Goal: Use online tool/utility: Utilize a website feature to perform a specific function

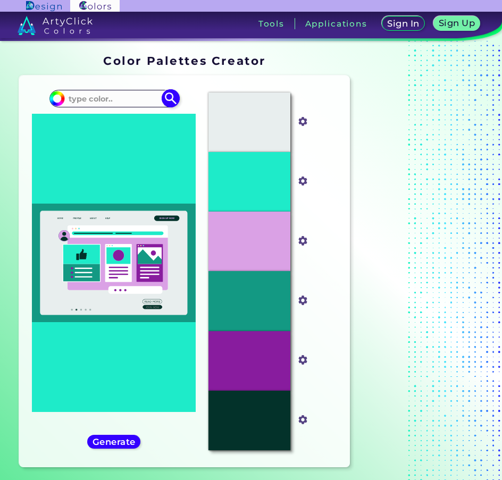
click at [137, 94] on input at bounding box center [113, 99] width 99 height 14
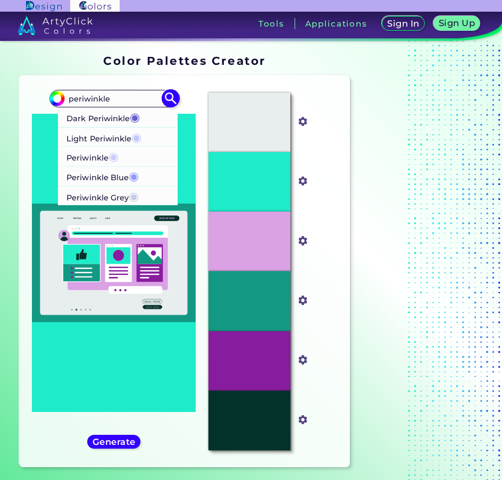
type input "periwinkle"
drag, startPoint x: 109, startPoint y: 176, endPoint x: 117, endPoint y: 176, distance: 8.0
click at [117, 176] on p "Periwinkle Blue ◉" at bounding box center [103, 177] width 72 height 20
type input "#8f99fb"
type input "#8F99FB"
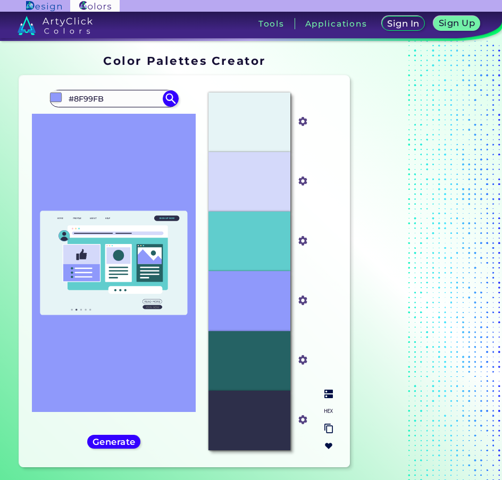
scroll to position [282, 0]
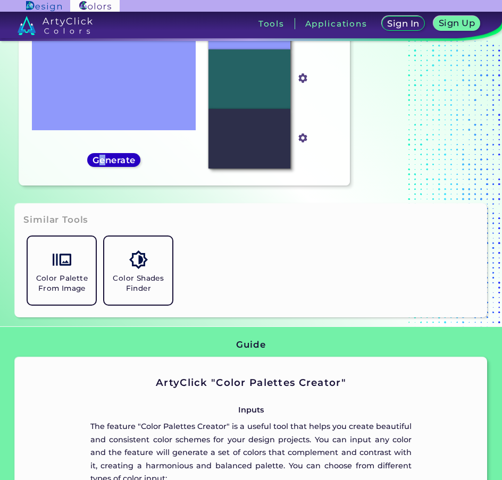
click at [103, 161] on h5 "Generate" at bounding box center [114, 160] width 39 height 8
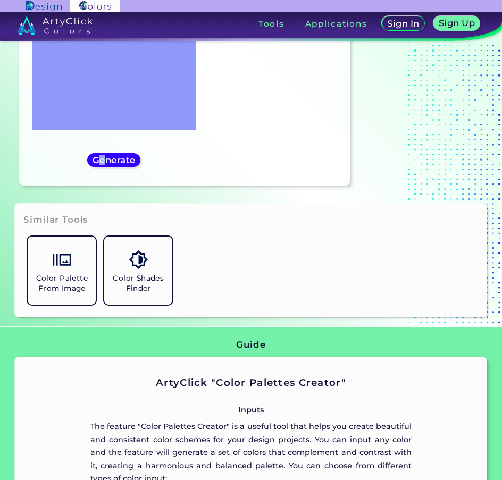
scroll to position [69, 0]
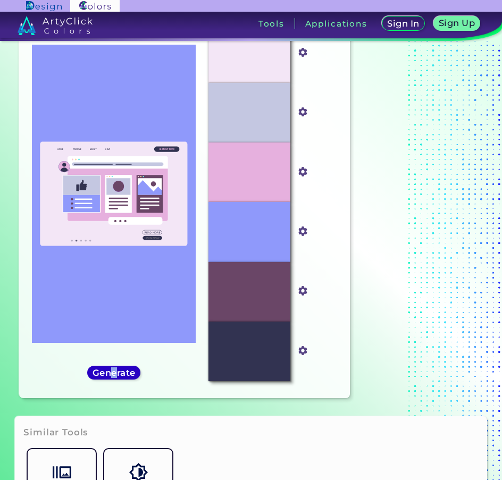
click at [114, 374] on h5 "Generate" at bounding box center [114, 373] width 39 height 8
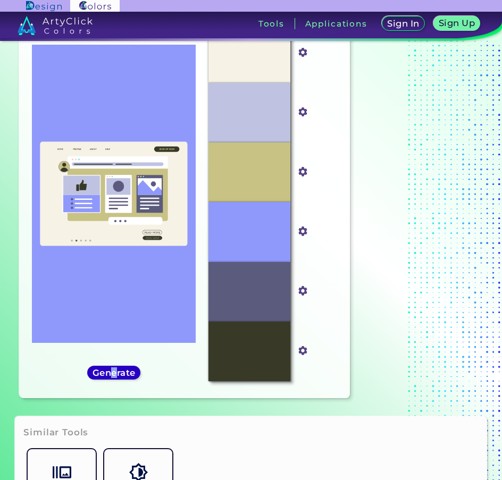
click at [116, 373] on h5 "Generate" at bounding box center [114, 373] width 39 height 8
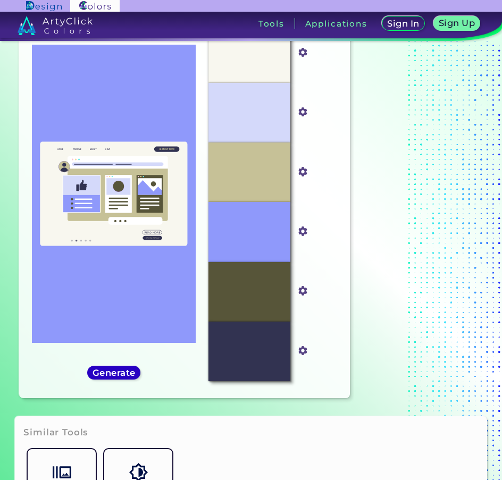
click at [115, 373] on h5 "Generate" at bounding box center [114, 373] width 39 height 8
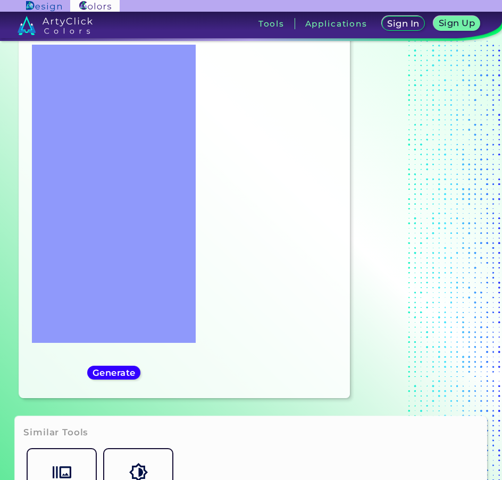
scroll to position [0, 0]
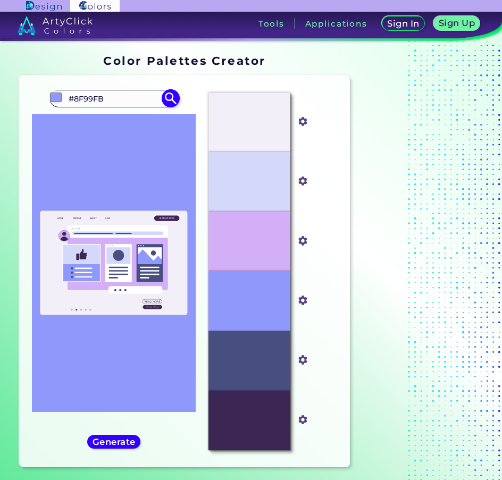
click at [124, 99] on input "#8F99FB" at bounding box center [113, 99] width 99 height 14
click at [55, 94] on input "#8f99fb" at bounding box center [55, 96] width 13 height 13
click at [167, 96] on img at bounding box center [171, 98] width 19 height 19
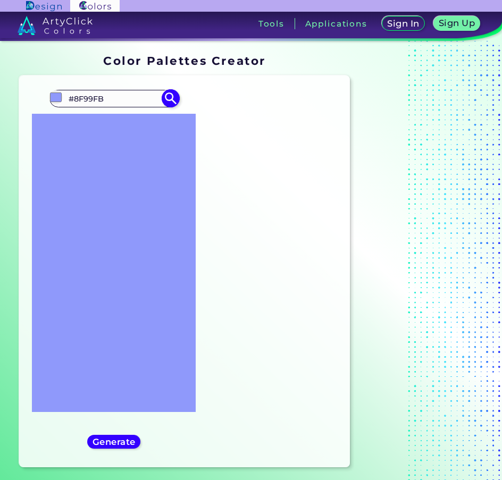
click at [167, 96] on img at bounding box center [171, 98] width 19 height 19
type input "#8f99fb"
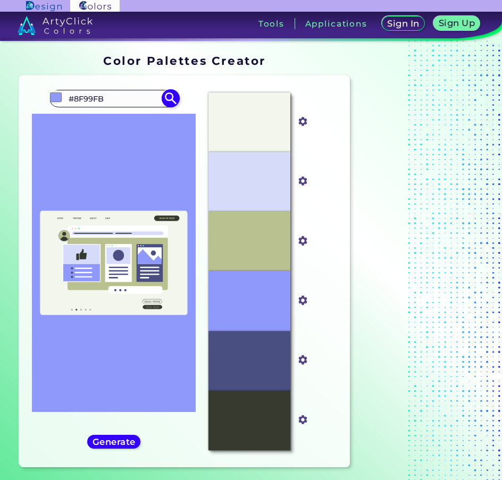
drag, startPoint x: 127, startPoint y: 99, endPoint x: 67, endPoint y: 99, distance: 60.1
click at [67, 99] on input "#8F99FB" at bounding box center [113, 99] width 99 height 14
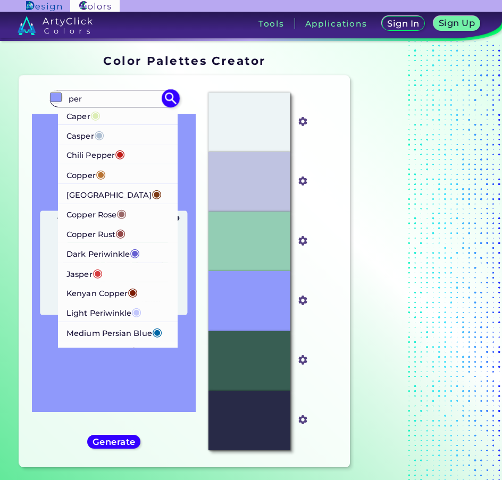
type input "per"
click at [136, 315] on span "◉" at bounding box center [137, 312] width 10 height 14
type input "#c1c6fc"
type input "#C1C6FC"
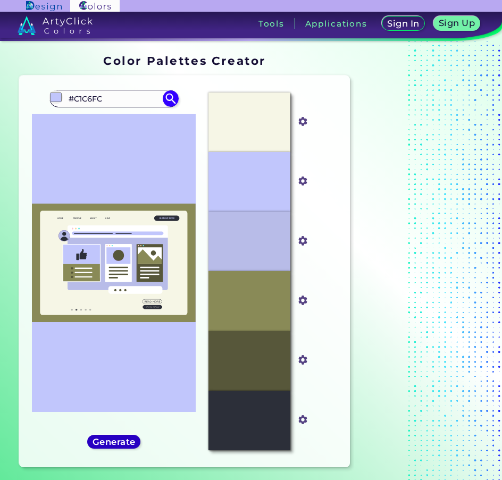
click at [106, 443] on h5 "Generate" at bounding box center [114, 442] width 39 height 8
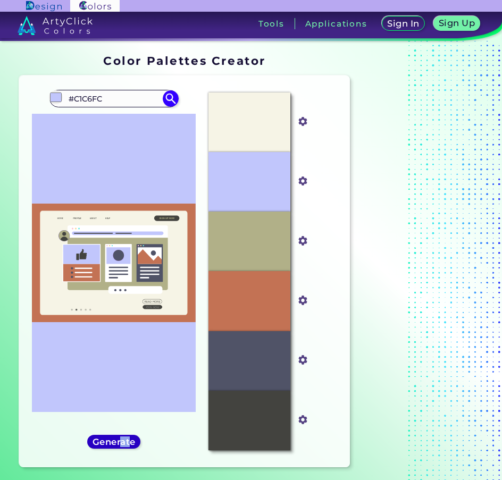
drag, startPoint x: 123, startPoint y: 436, endPoint x: 128, endPoint y: 437, distance: 5.4
click at [128, 437] on div "Generate" at bounding box center [114, 442] width 48 height 13
click at [128, 438] on h5 "Generate" at bounding box center [114, 442] width 39 height 8
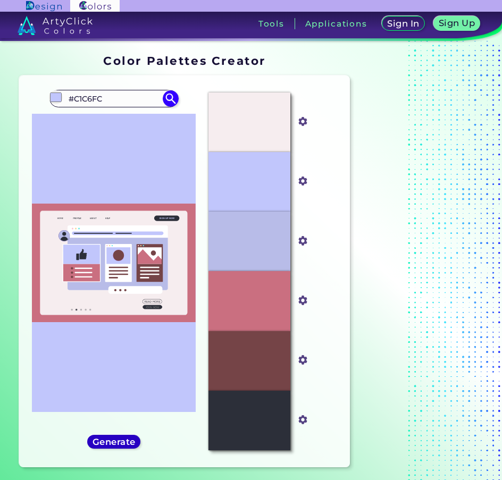
click at [115, 444] on h5 "Generate" at bounding box center [114, 442] width 39 height 8
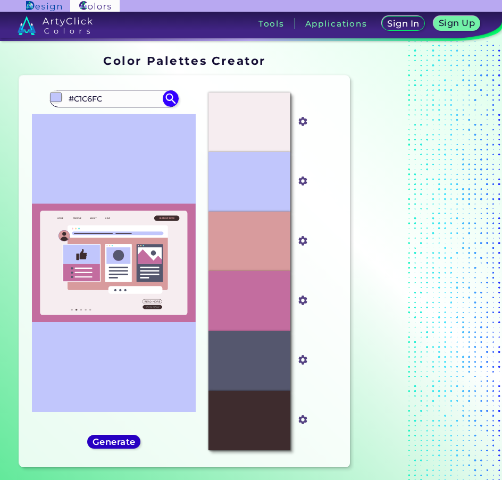
click at [126, 443] on h5 "Generate" at bounding box center [114, 442] width 39 height 8
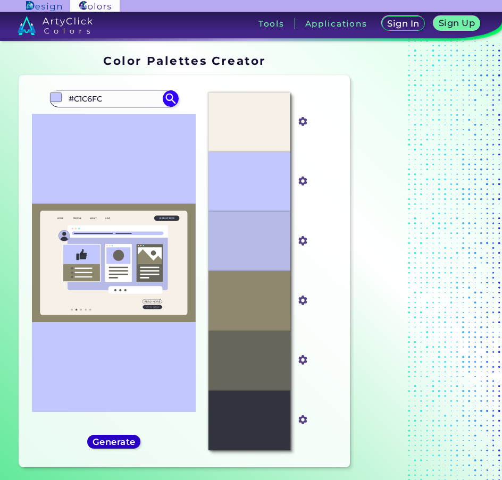
click at [124, 442] on h5 "Generate" at bounding box center [114, 442] width 39 height 8
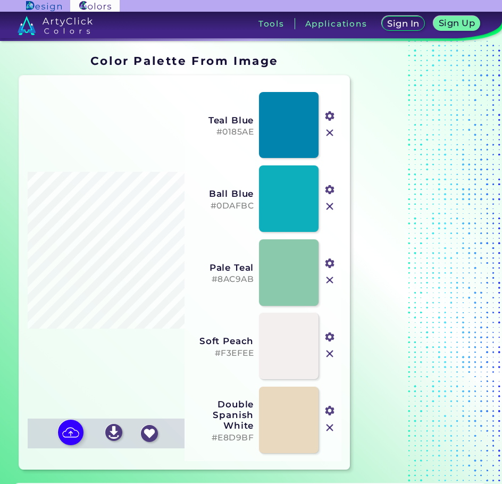
scroll to position [266, 0]
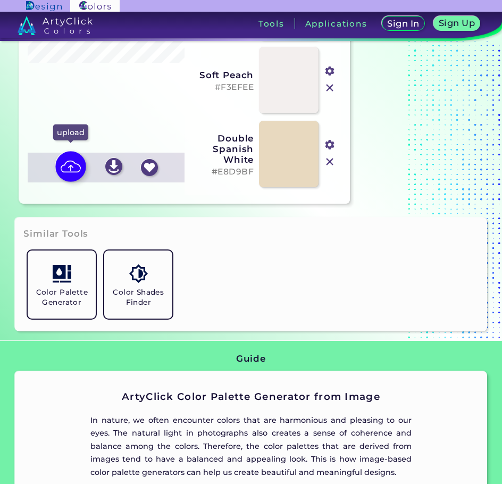
click at [74, 160] on img at bounding box center [70, 166] width 31 height 31
click at [0, 0] on input "file" at bounding box center [0, 0] width 0 height 0
type input "#d78375"
type input "#a6bdc7"
type input "#e9c892"
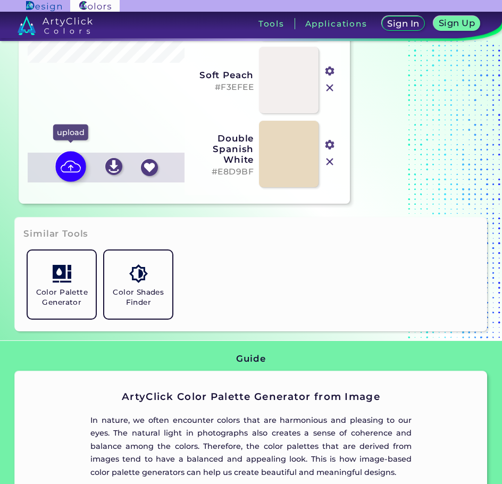
type input "#d35b5f"
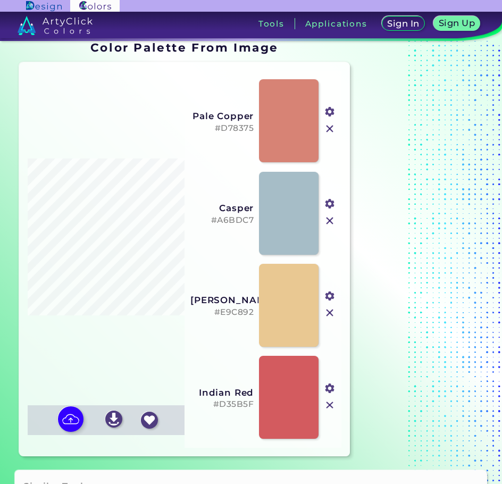
scroll to position [0, 0]
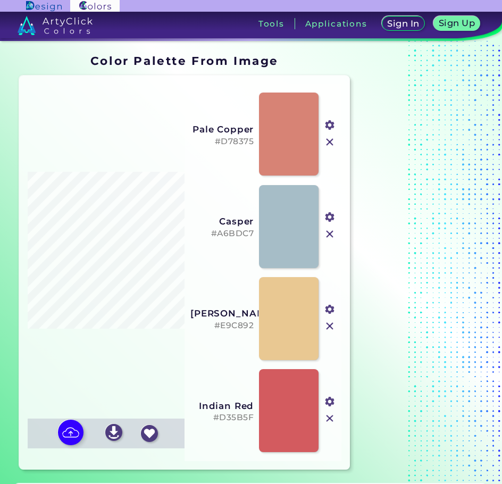
click at [333, 142] on img at bounding box center [330, 142] width 14 height 14
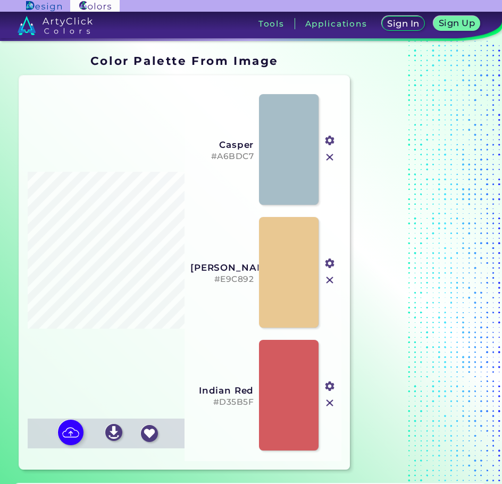
click at [331, 160] on img at bounding box center [330, 158] width 14 height 14
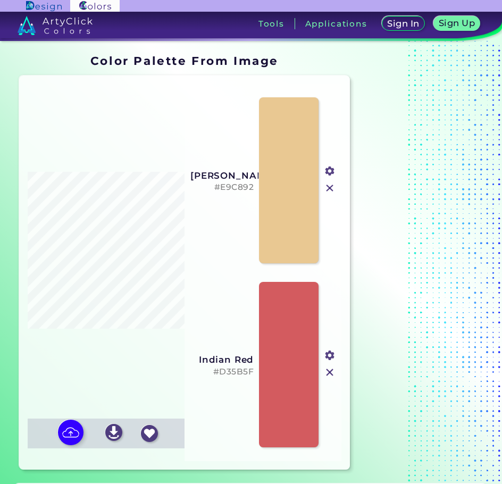
drag, startPoint x: 331, startPoint y: 183, endPoint x: 334, endPoint y: 188, distance: 5.8
click at [331, 184] on img at bounding box center [330, 188] width 14 height 14
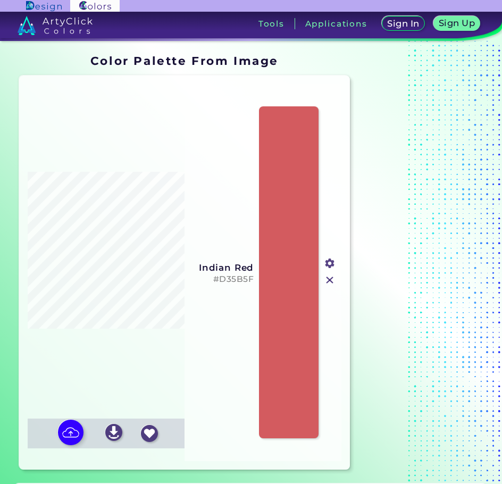
click at [330, 279] on img at bounding box center [330, 280] width 14 height 14
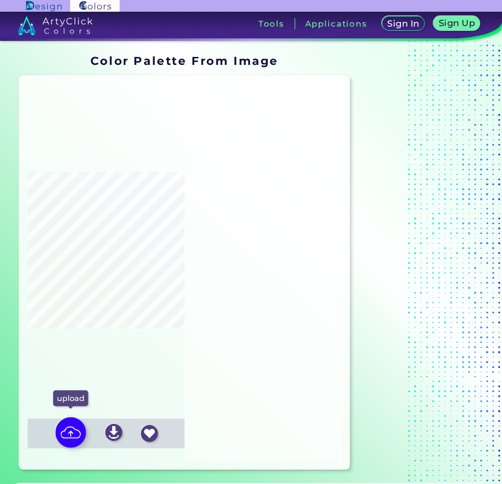
click at [77, 433] on img at bounding box center [70, 432] width 31 height 31
click at [0, 0] on input "file" at bounding box center [0, 0] width 0 height 0
click at [115, 434] on img at bounding box center [113, 432] width 17 height 17
click at [0, 0] on input "file" at bounding box center [0, 0] width 0 height 0
click at [73, 428] on img at bounding box center [70, 432] width 31 height 31
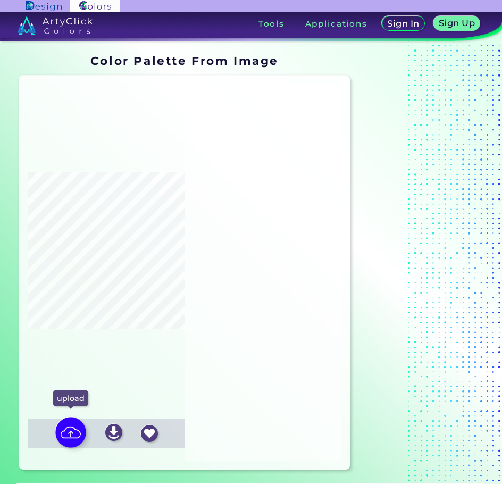
click at [0, 0] on input "file" at bounding box center [0, 0] width 0 height 0
type input "#d78375"
type input "#a6bdc7"
type input "#e9c892"
type input "#d35b5f"
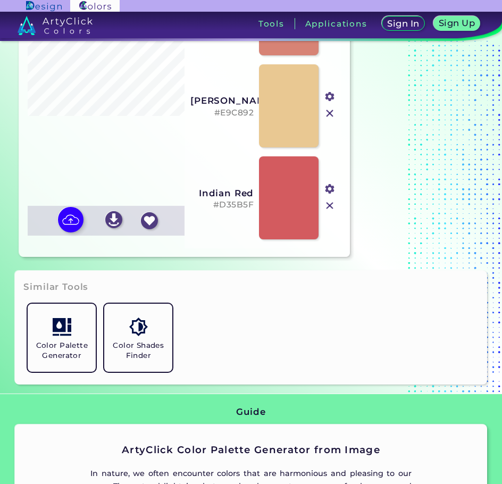
scroll to position [372, 0]
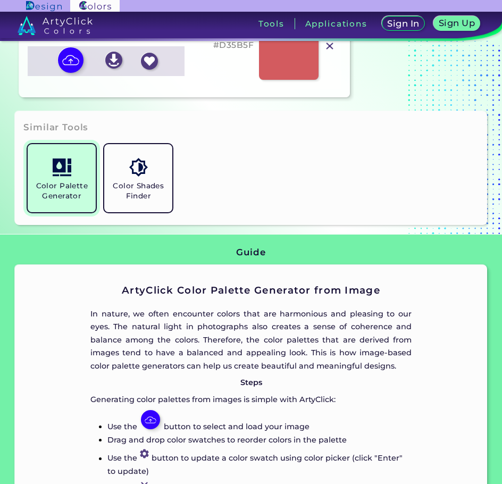
click at [60, 184] on h5 "Color Palette Generator" at bounding box center [62, 191] width 60 height 20
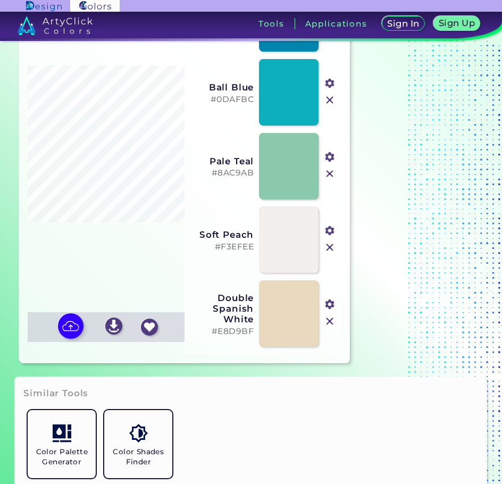
scroll to position [160, 0]
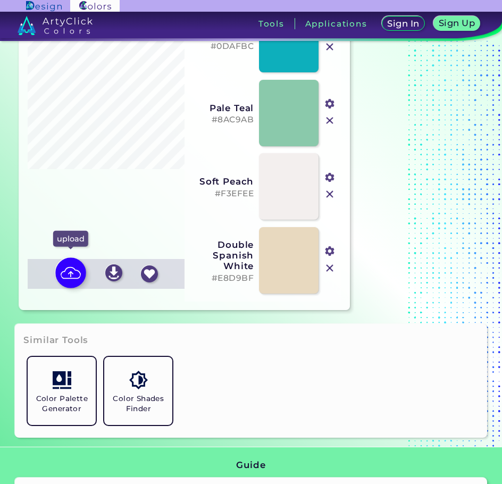
click at [71, 272] on img at bounding box center [70, 273] width 31 height 31
click at [0, 0] on input "file" at bounding box center [0, 0] width 0 height 0
type input "#d78375"
type input "#a6bdc7"
type input "#e9c892"
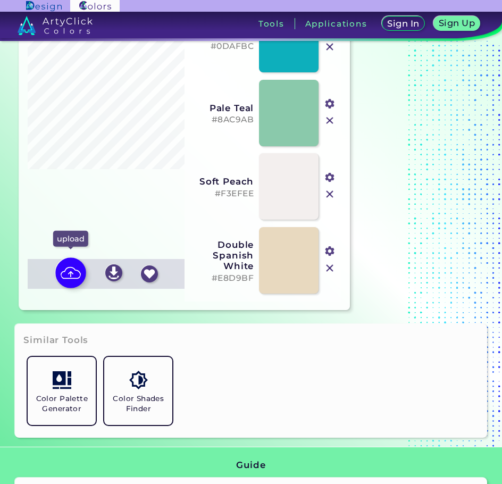
type input "#d35b5f"
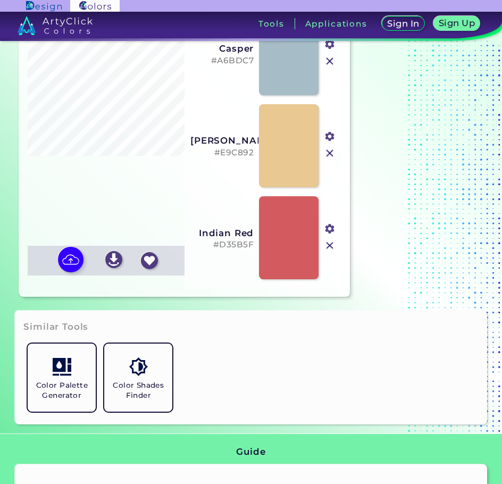
scroll to position [0, 0]
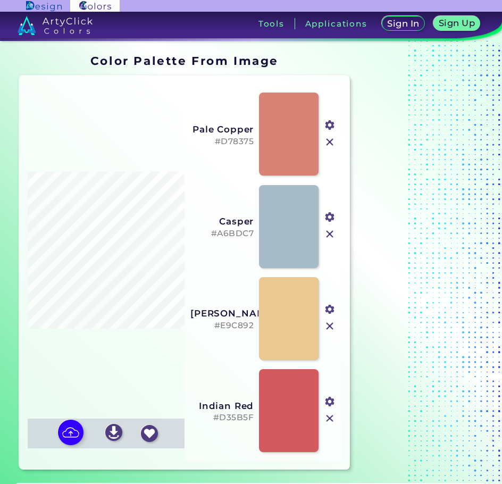
click at [0, 0] on input "file" at bounding box center [0, 0] width 0 height 0
click at [326, 128] on input "#d78375" at bounding box center [328, 124] width 13 height 13
type input "#be97a9"
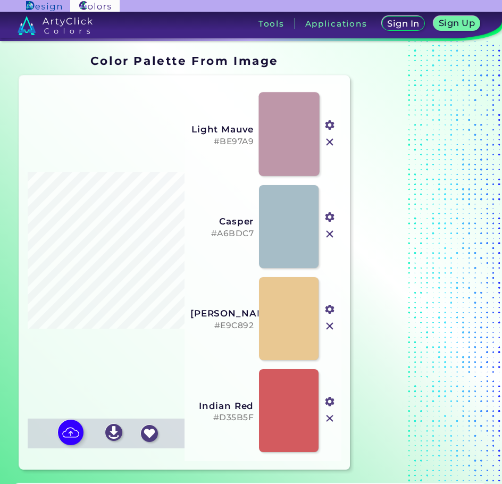
click at [296, 144] on link at bounding box center [289, 135] width 61 height 84
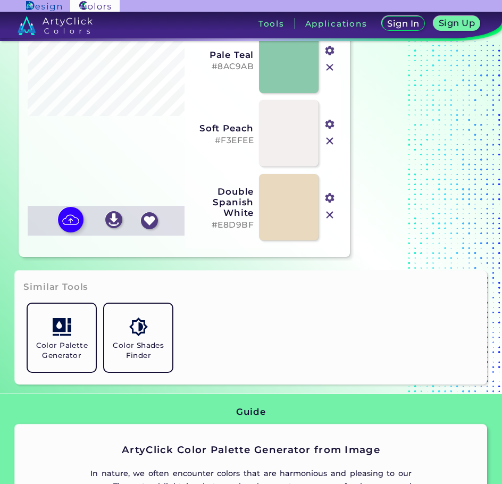
scroll to position [266, 0]
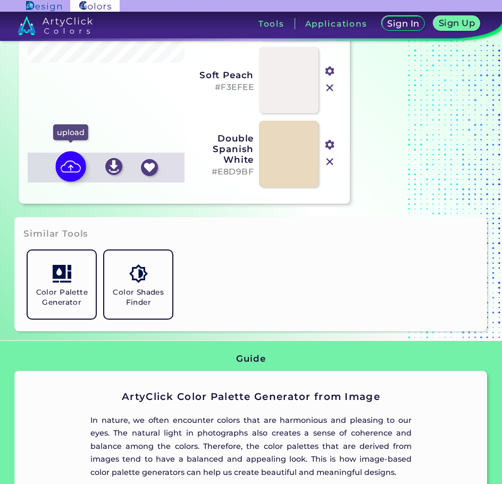
click at [76, 164] on img at bounding box center [70, 166] width 31 height 31
click at [0, 0] on input "file" at bounding box center [0, 0] width 0 height 0
type input "#d78375"
type input "#a6bdc7"
type input "#e9c892"
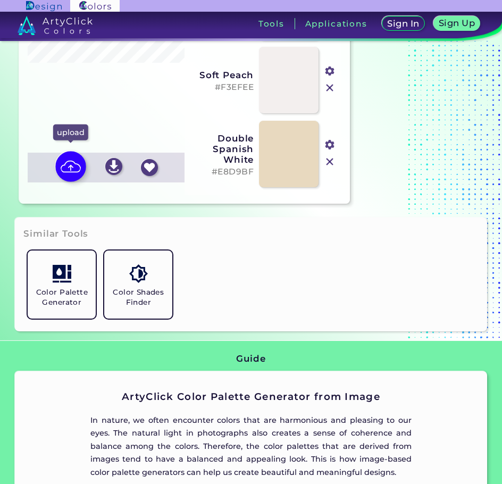
type input "#d35b5f"
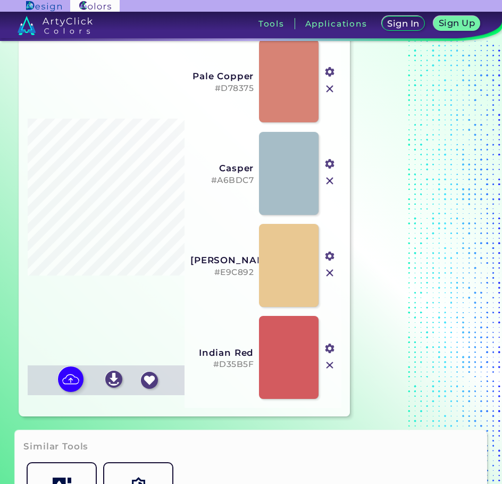
scroll to position [0, 0]
